Goal: Transaction & Acquisition: Obtain resource

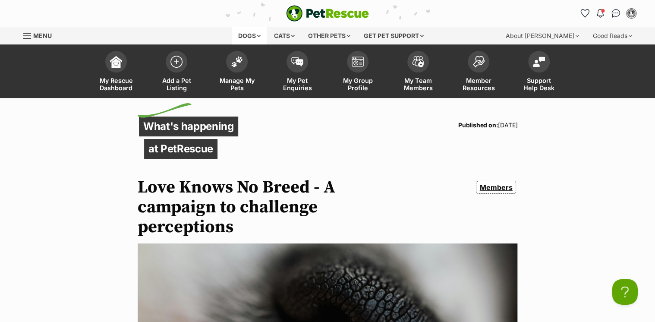
click at [248, 33] on div "Dogs" at bounding box center [249, 35] width 35 height 17
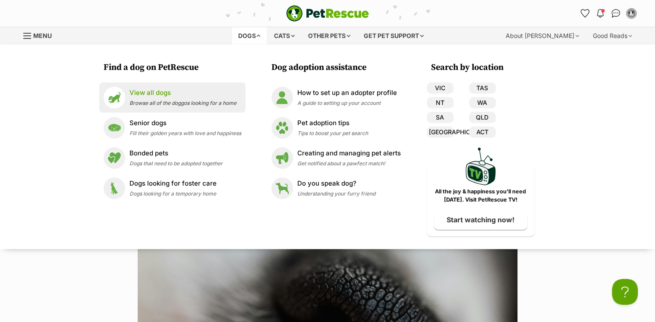
click at [163, 94] on p "View all dogs" at bounding box center [182, 93] width 107 height 10
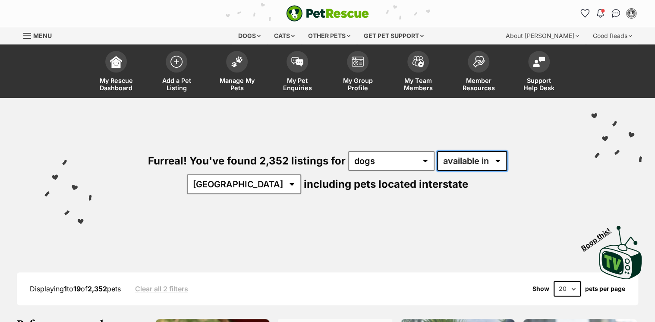
click at [463, 160] on select "available in located in" at bounding box center [472, 161] width 70 height 20
select select "disabled"
click at [437, 151] on select "available in located in" at bounding box center [472, 161] width 70 height 20
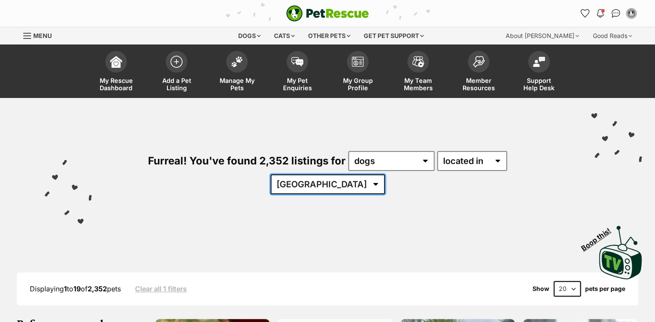
drag, startPoint x: 0, startPoint y: 0, endPoint x: 528, endPoint y: 158, distance: 551.0
click at [385, 174] on select "Australia ACT NSW QLD SA TAS VIC WA" at bounding box center [327, 184] width 114 height 20
select select "VIC"
click at [385, 174] on select "Australia ACT NSW QLD SA TAS VIC WA" at bounding box center [327, 184] width 114 height 20
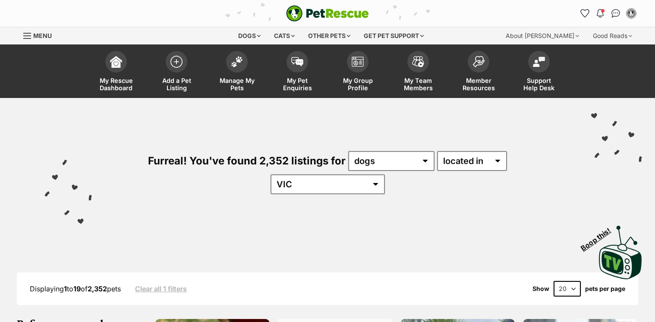
select select "VIC"
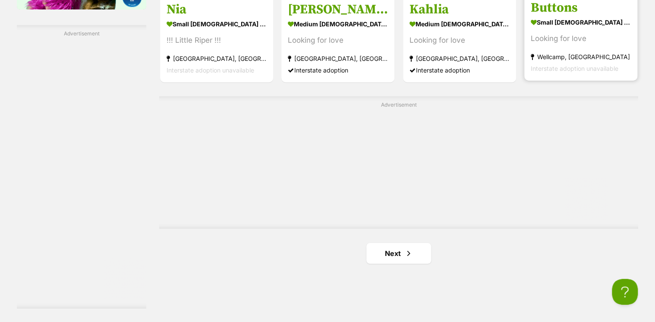
scroll to position [1616, 0]
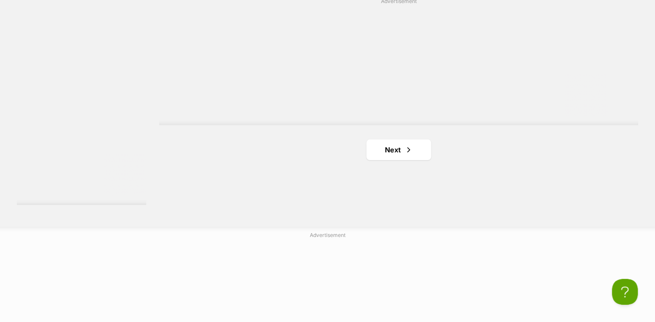
click at [391, 139] on link "Next" at bounding box center [398, 149] width 65 height 21
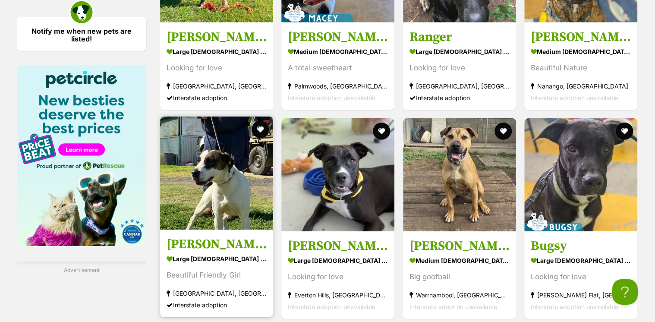
scroll to position [1449, 0]
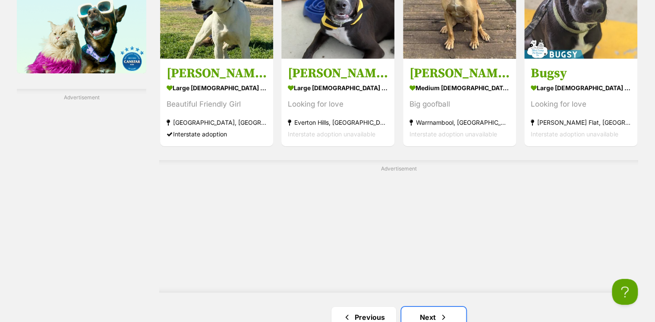
click at [441, 312] on span "Next page" at bounding box center [443, 317] width 9 height 10
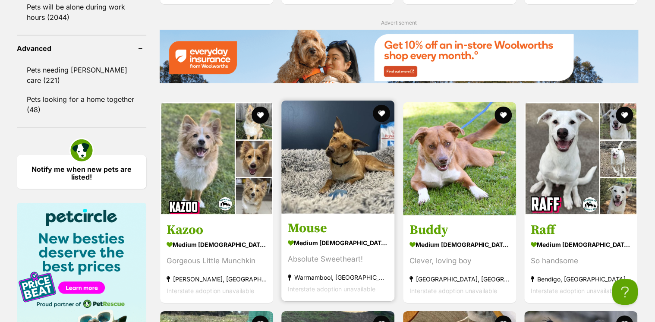
scroll to position [1173, 0]
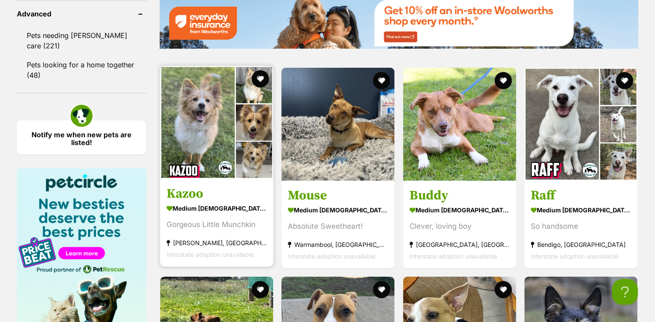
click at [207, 219] on div "Gorgeous Little Munchkin" at bounding box center [216, 225] width 100 height 12
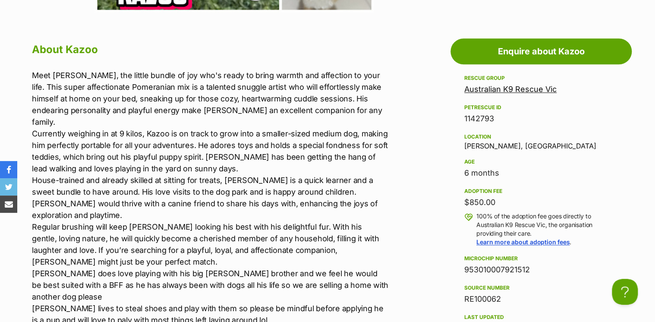
scroll to position [656, 0]
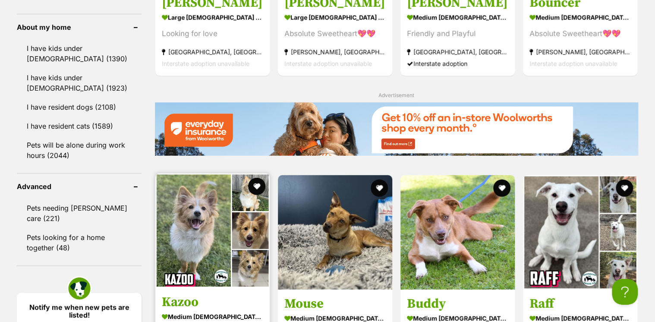
drag, startPoint x: 0, startPoint y: 0, endPoint x: 188, endPoint y: 82, distance: 204.9
click at [188, 310] on strong "medium [DEMOGRAPHIC_DATA] Dog" at bounding box center [212, 316] width 101 height 13
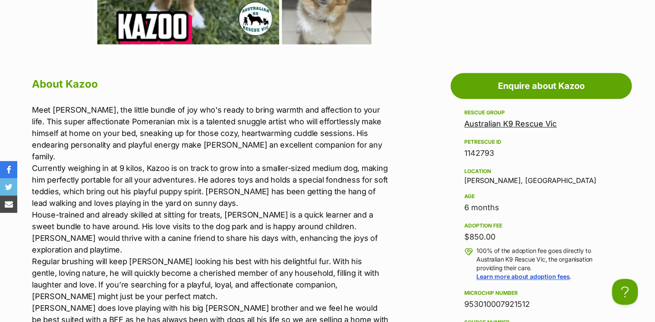
scroll to position [207, 0]
